Goal: Information Seeking & Learning: Find specific fact

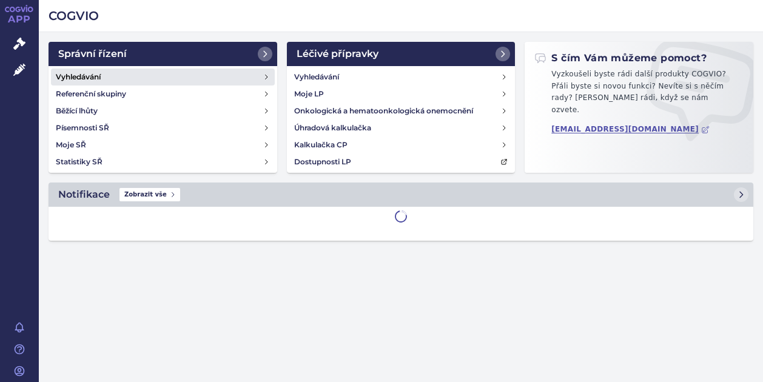
click at [95, 81] on h4 "Vyhledávání" at bounding box center [78, 77] width 45 height 12
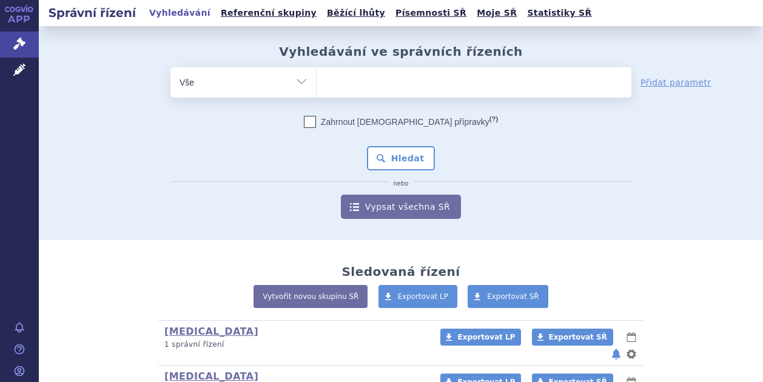
click at [352, 83] on ul at bounding box center [474, 79] width 315 height 25
click at [317, 83] on select at bounding box center [316, 82] width 1 height 30
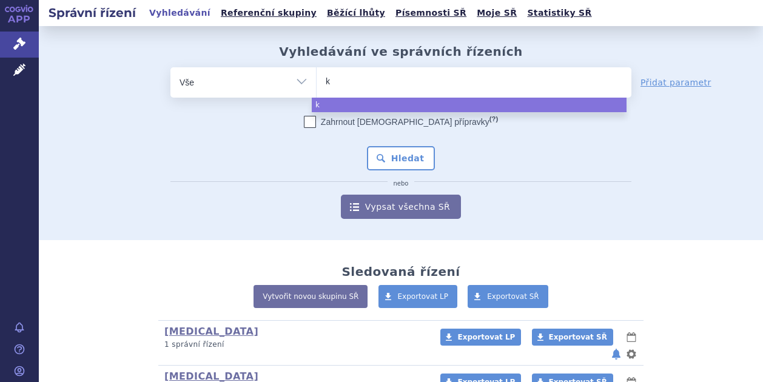
type input "ki"
type input "kis"
type input "kisq"
type input "kisqa"
type input "kisqal"
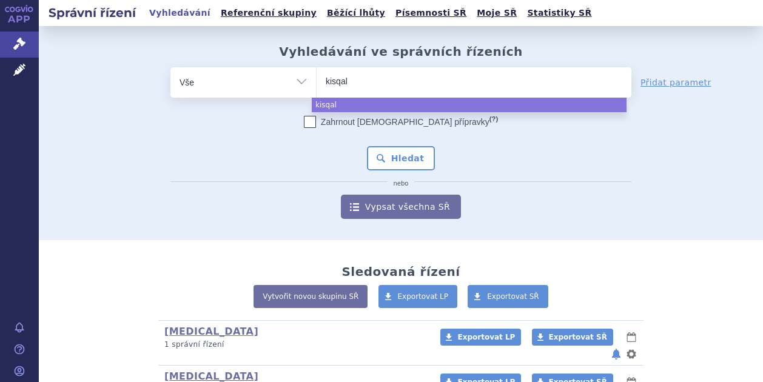
type input "kisqali"
select select "kisqali"
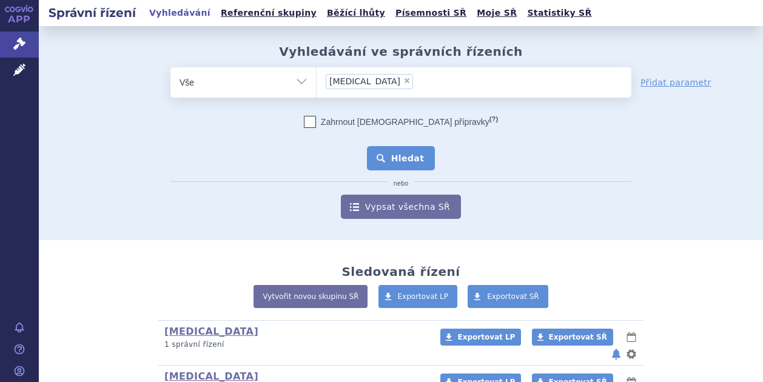
click at [383, 163] on button "Hledat" at bounding box center [401, 158] width 69 height 24
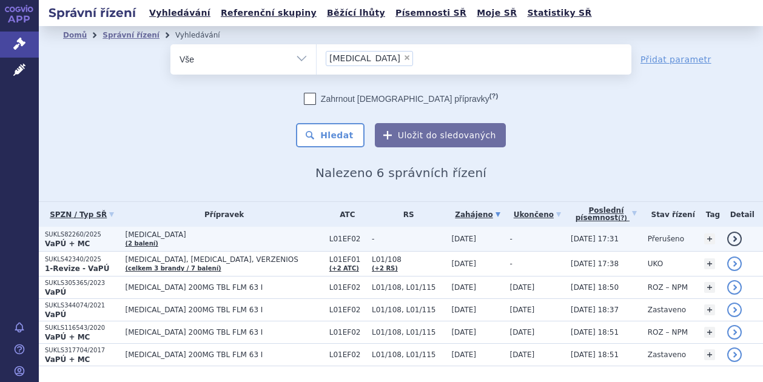
click at [79, 240] on strong "VaPÚ + MC" at bounding box center [67, 244] width 45 height 8
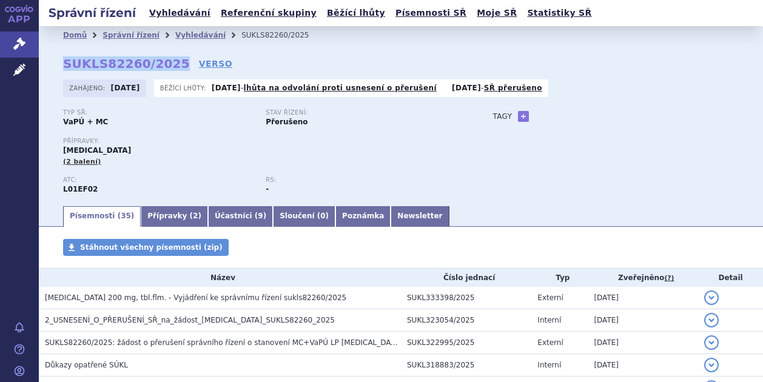
drag, startPoint x: 63, startPoint y: 61, endPoint x: 168, endPoint y: 62, distance: 104.9
click at [168, 62] on strong "SUKLS82260/2025" at bounding box center [126, 63] width 127 height 15
copy strong "SUKLS82260/2025"
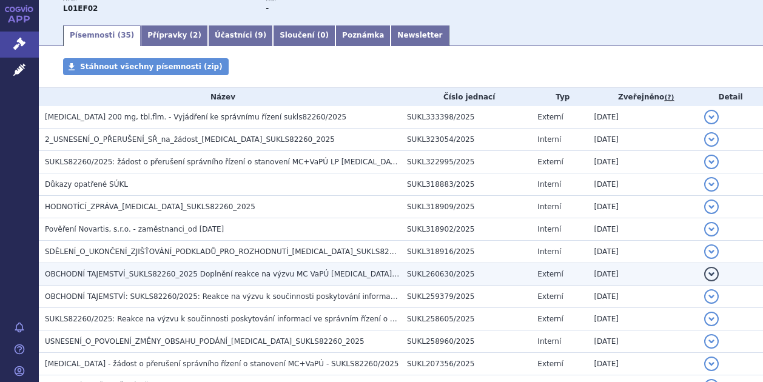
scroll to position [182, 0]
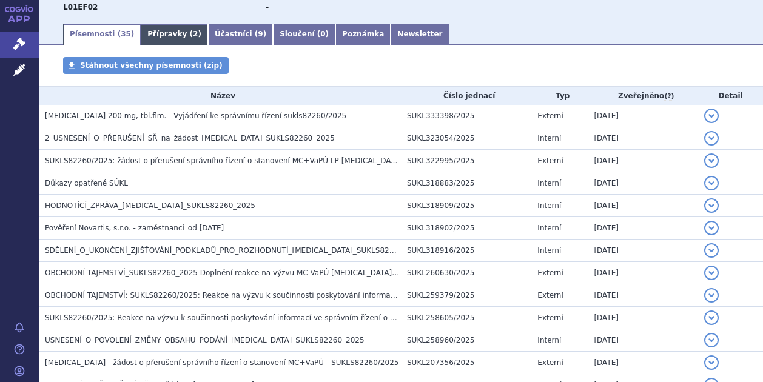
click at [158, 34] on link "Přípravky ( 2 )" at bounding box center [174, 34] width 67 height 21
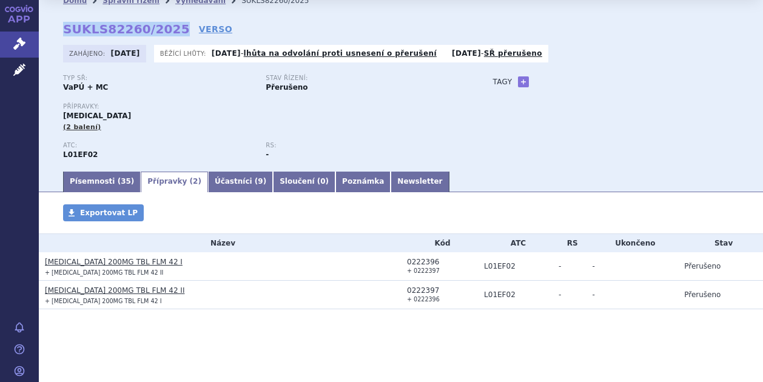
scroll to position [35, 0]
click at [208, 181] on link "Účastníci ( 9 )" at bounding box center [240, 182] width 65 height 21
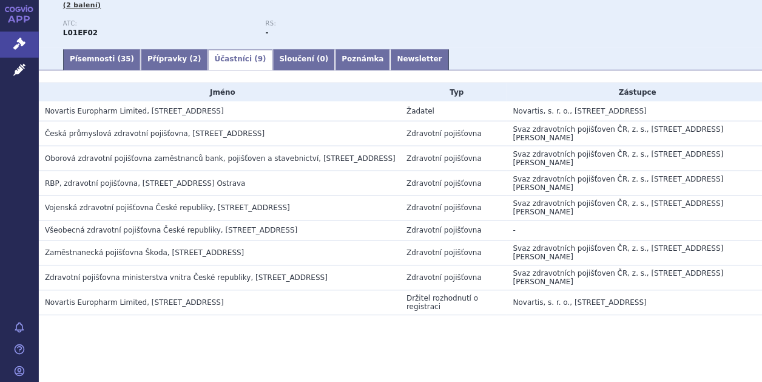
scroll to position [157, 0]
click at [155, 66] on link "Přípravky ( 2 )" at bounding box center [174, 60] width 67 height 21
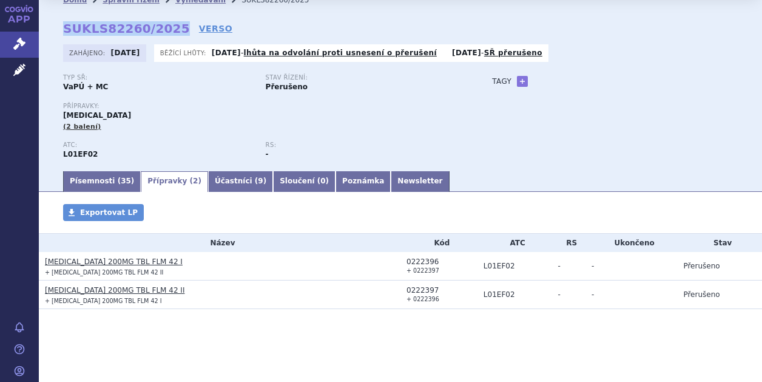
scroll to position [35, 0]
click at [64, 184] on link "Písemnosti ( 35 )" at bounding box center [102, 181] width 78 height 21
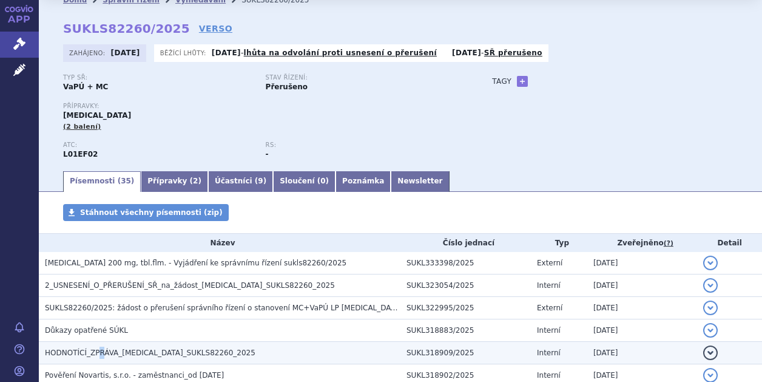
click at [97, 351] on span "HODNOTÍCÍ_ZPRÁVA_KISQALI_SUKLS82260_2025" at bounding box center [150, 352] width 210 height 8
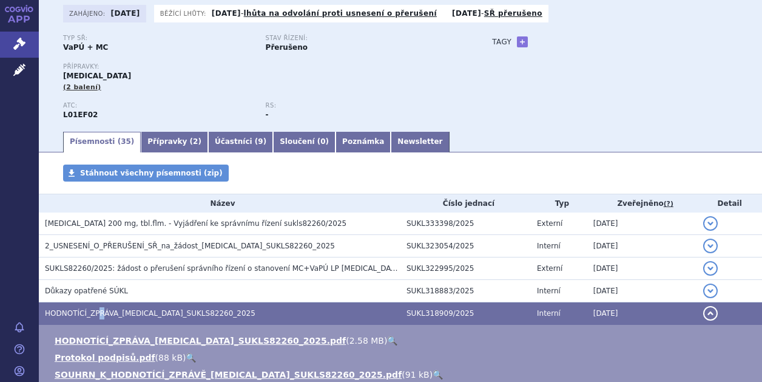
scroll to position [96, 0]
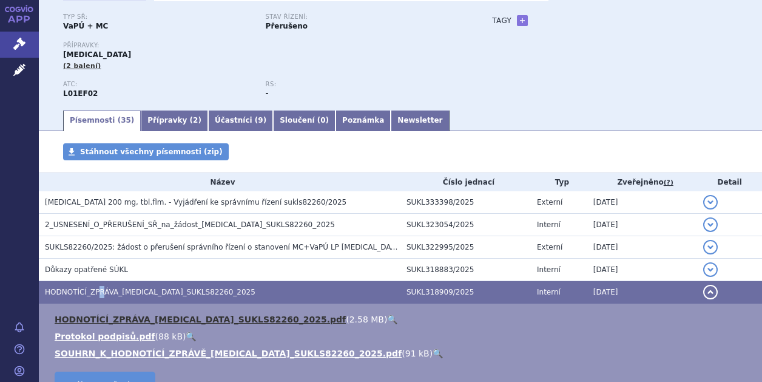
click at [104, 317] on link "HODNOTÍCÍ_ZPRÁVA_KISQALI_SUKLS82260_2025.pdf" at bounding box center [200, 319] width 291 height 10
